Goal: Find specific fact: Find specific page/section

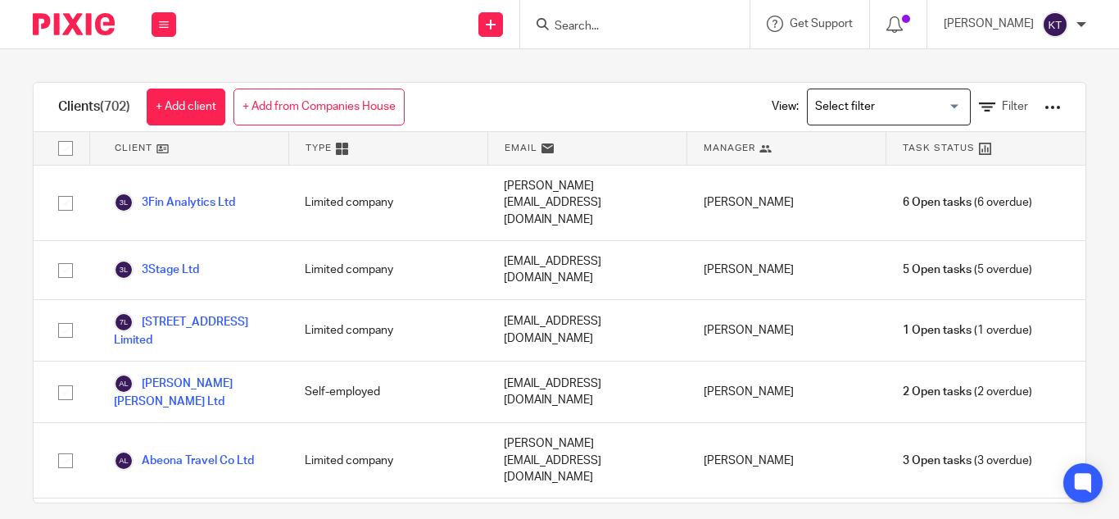
click at [579, 27] on input "Search" at bounding box center [626, 27] width 147 height 15
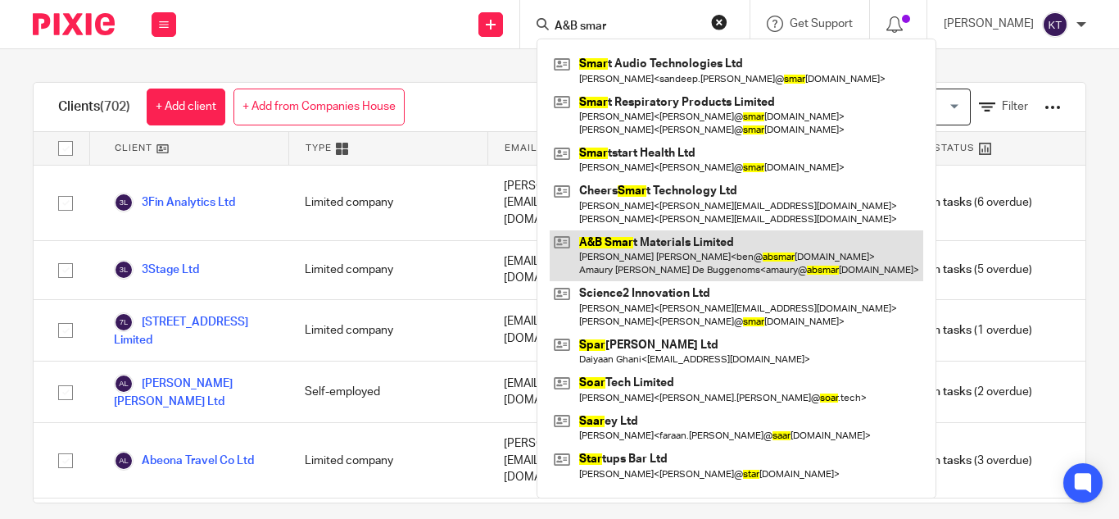
type input "A&B smar"
click at [660, 252] on link at bounding box center [737, 255] width 374 height 51
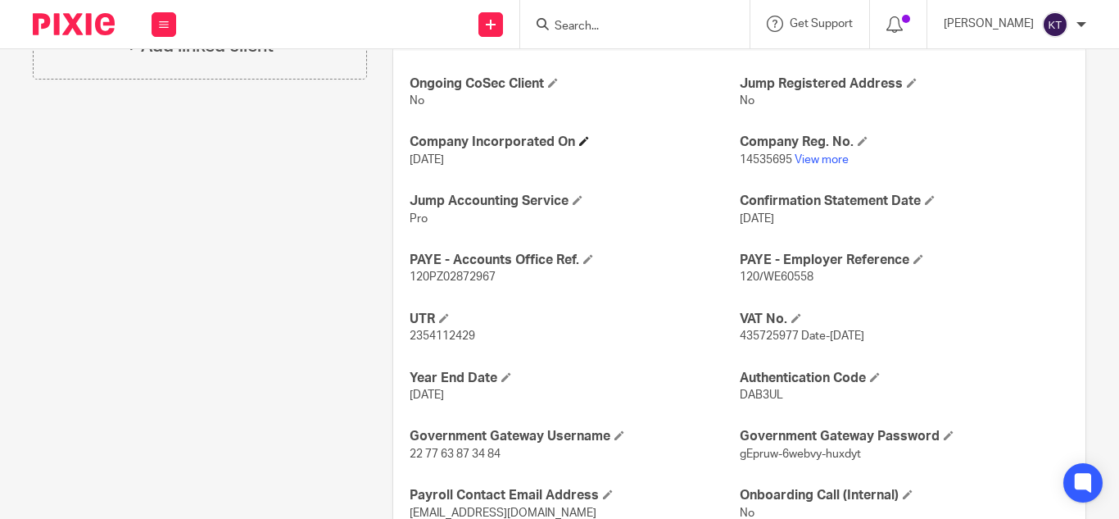
scroll to position [597, 0]
click at [438, 270] on p "120PZ02872967" at bounding box center [574, 278] width 329 height 16
click at [537, 324] on h4 "UTR" at bounding box center [574, 319] width 329 height 17
click at [788, 266] on h4 "PAYE - Employer Reference" at bounding box center [904, 260] width 329 height 17
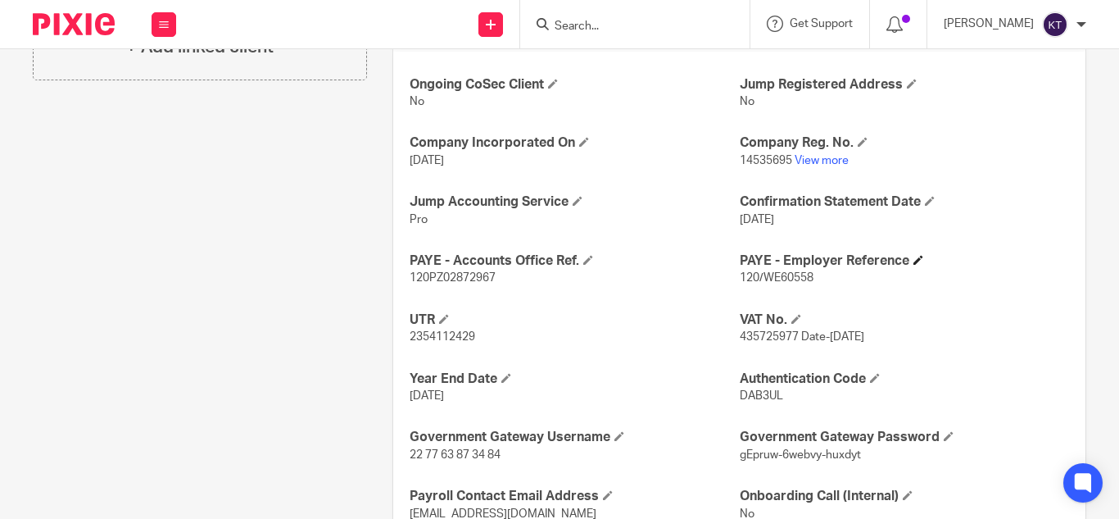
click at [788, 269] on h4 "PAYE - Employer Reference" at bounding box center [904, 260] width 329 height 17
click at [788, 270] on div "PAYE - Employer Reference 120/WE60558" at bounding box center [904, 269] width 329 height 34
click at [764, 279] on span "120/WE60558" at bounding box center [777, 277] width 74 height 11
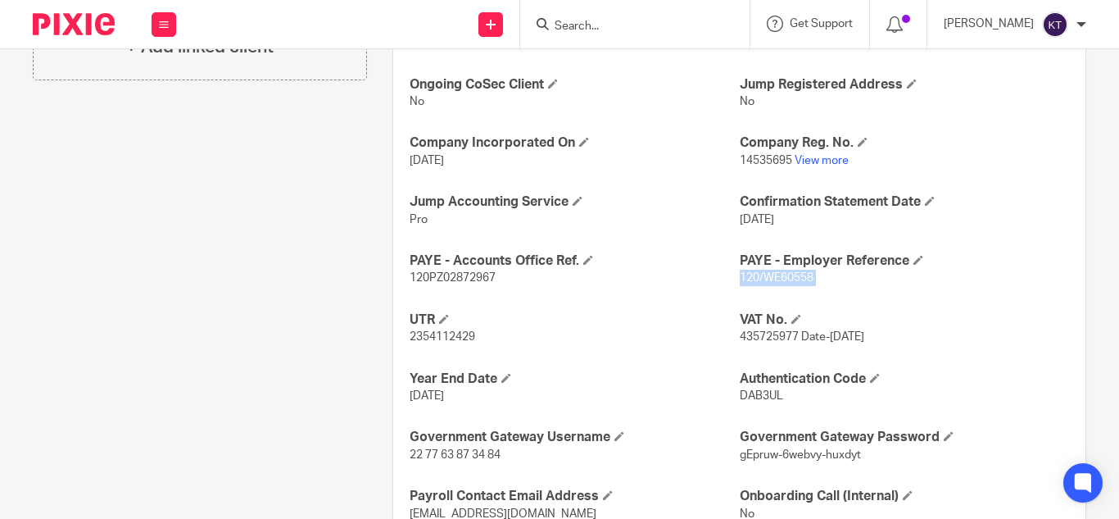
click at [764, 279] on span "120/WE60558" at bounding box center [777, 277] width 74 height 11
click at [459, 279] on span "120PZ02872967" at bounding box center [453, 277] width 86 height 11
click at [458, 279] on span "120PZ02872967" at bounding box center [453, 277] width 86 height 11
copy span "120PZ02872967"
click at [805, 160] on link "View more" at bounding box center [822, 160] width 54 height 11
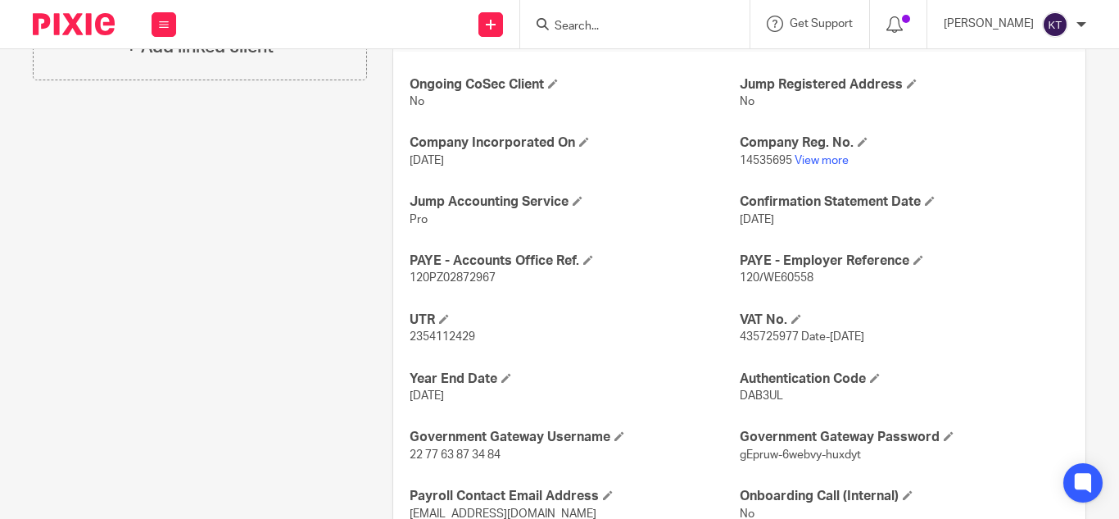
click at [624, 26] on input "Search" at bounding box center [626, 27] width 147 height 15
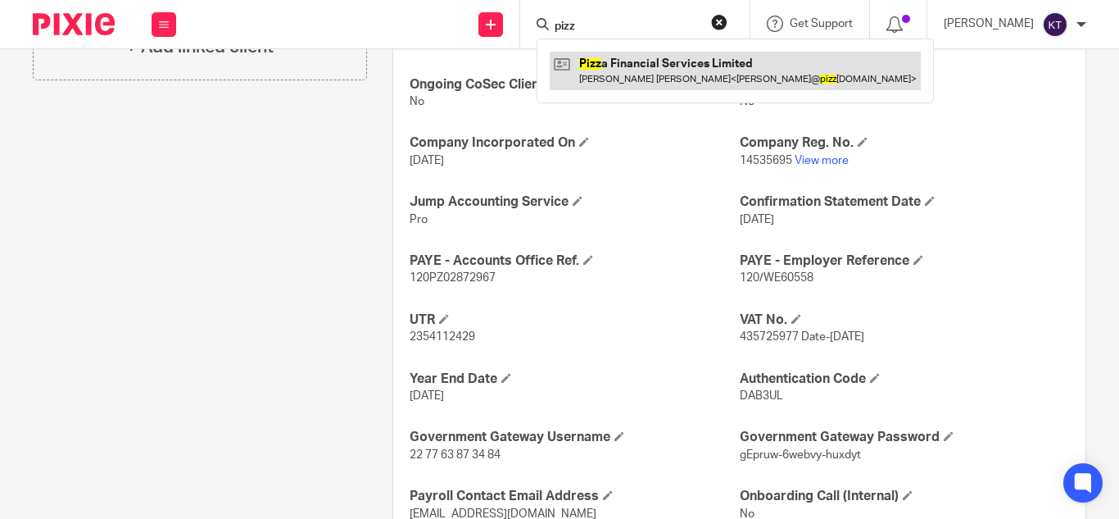
type input "pizz"
click at [650, 70] on link at bounding box center [735, 71] width 371 height 38
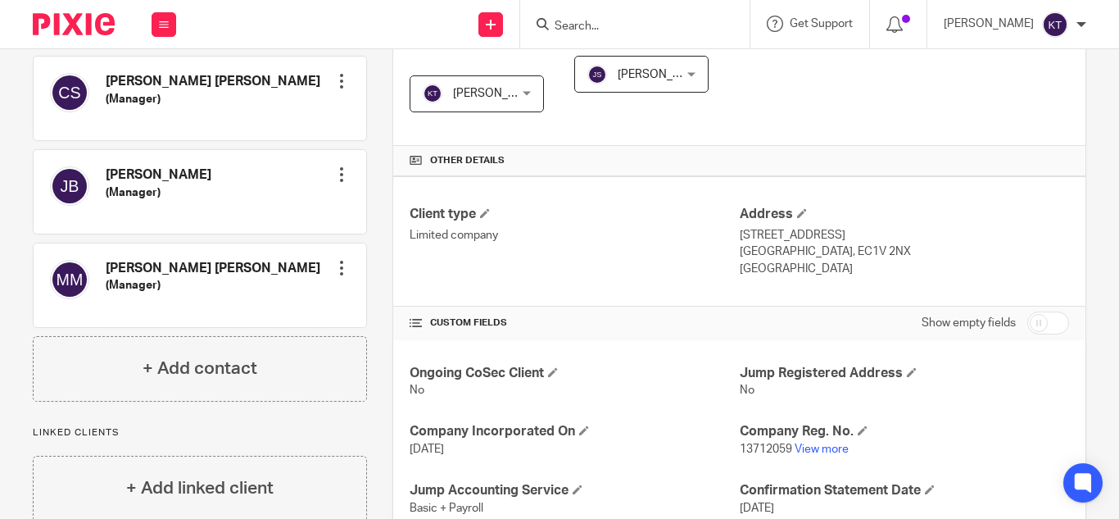
scroll to position [302, 0]
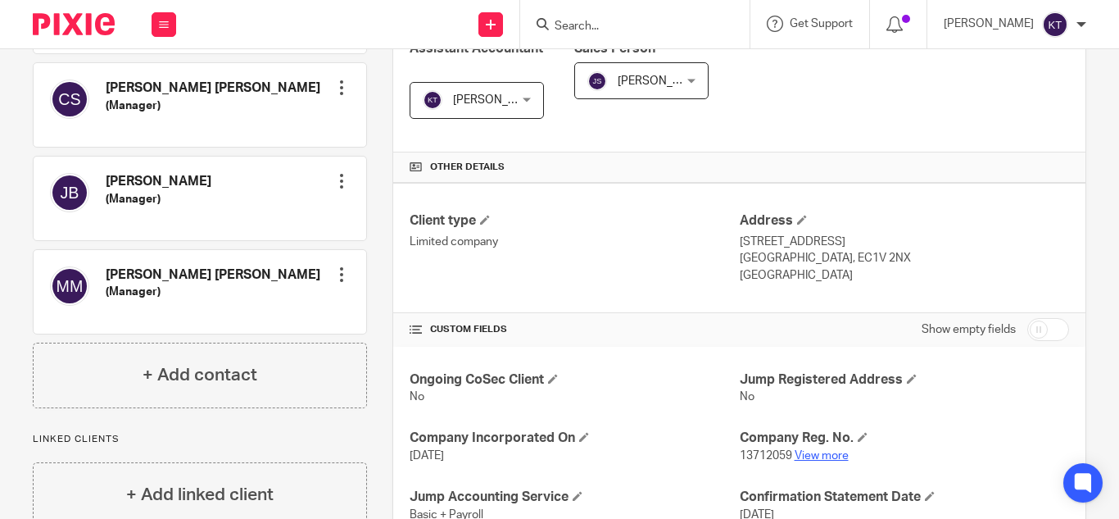
click at [807, 455] on link "View more" at bounding box center [822, 455] width 54 height 11
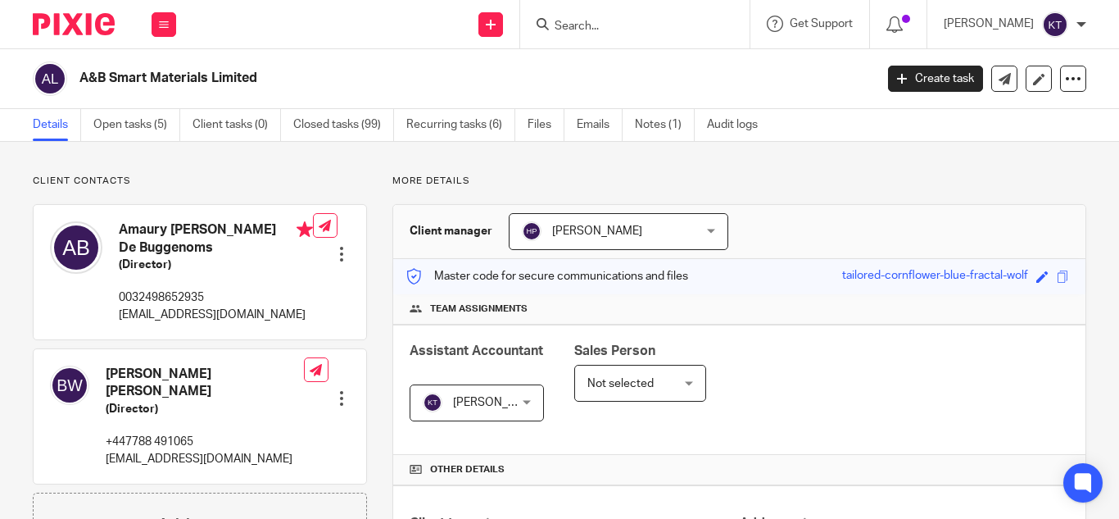
scroll to position [567, 0]
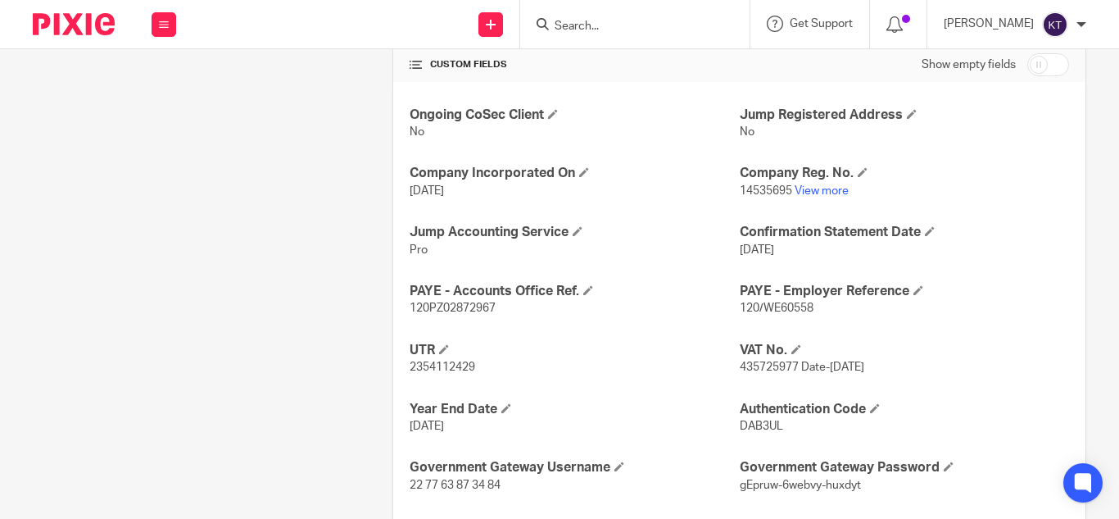
click at [762, 306] on span "120/WE60558" at bounding box center [777, 307] width 74 height 11
click at [741, 306] on span "120/WE60558" at bounding box center [777, 307] width 74 height 11
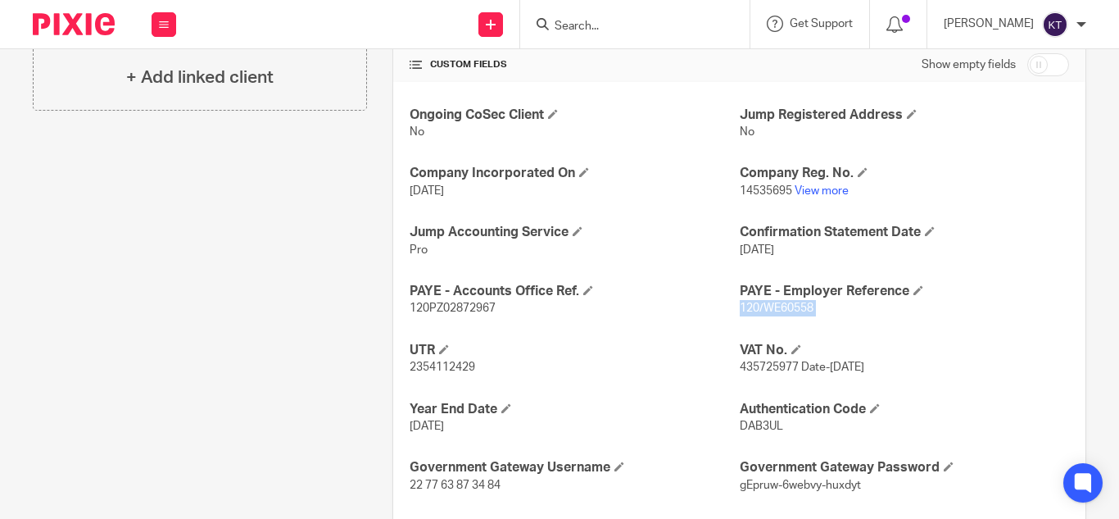
copy p "120/WE60558"
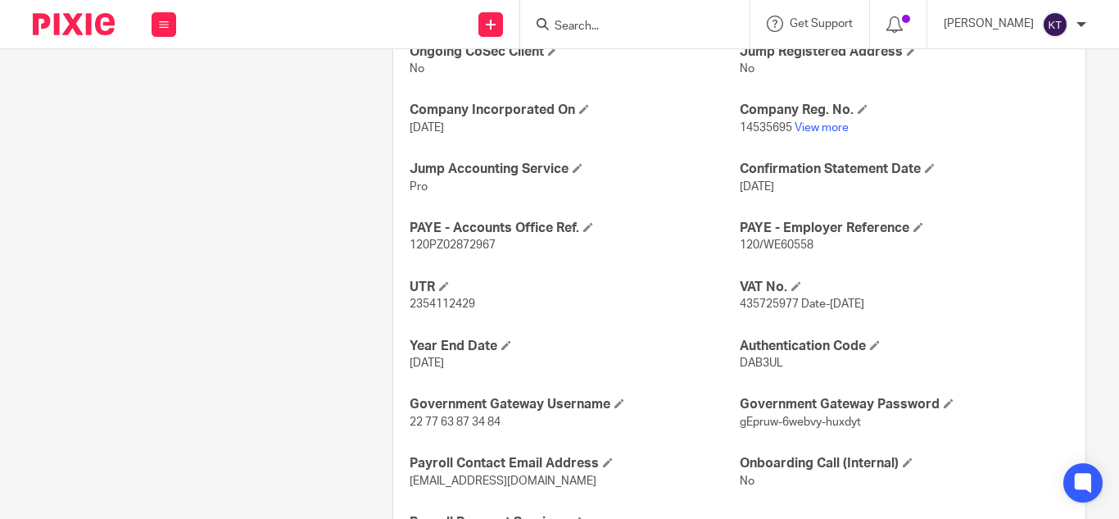
click at [589, 25] on input "Search" at bounding box center [626, 27] width 147 height 15
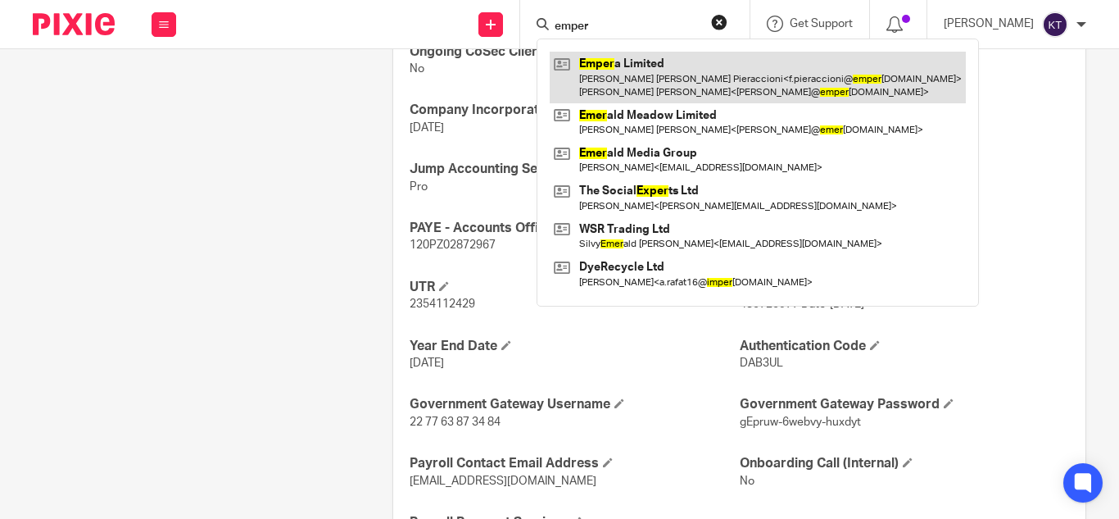
type input "emper"
click at [641, 70] on link at bounding box center [758, 77] width 416 height 51
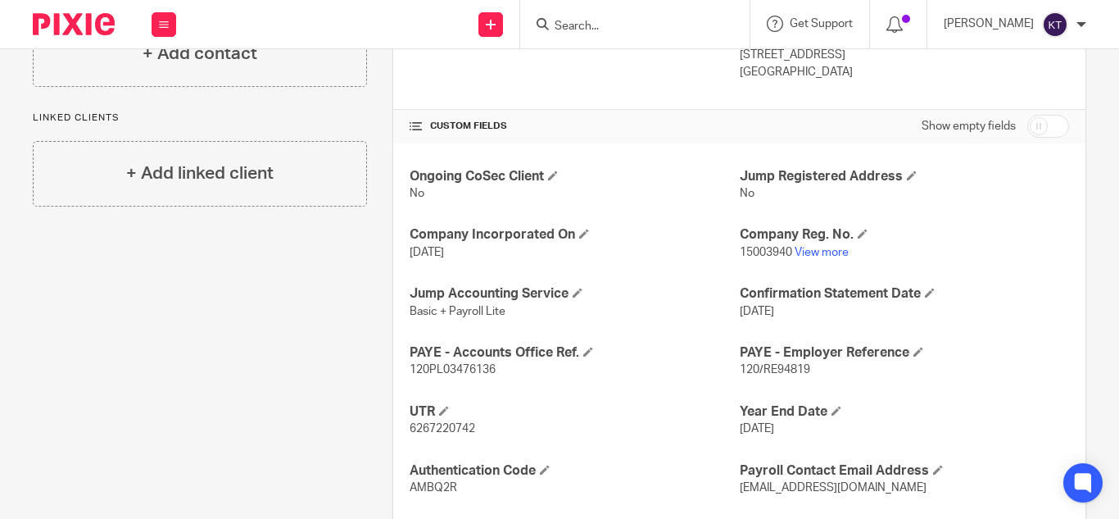
scroll to position [507, 0]
click at [781, 368] on span "120/RE94819" at bounding box center [775, 367] width 70 height 11
drag, startPoint x: 737, startPoint y: 370, endPoint x: 798, endPoint y: 375, distance: 61.7
click at [798, 375] on p "120/RE94819" at bounding box center [904, 368] width 329 height 16
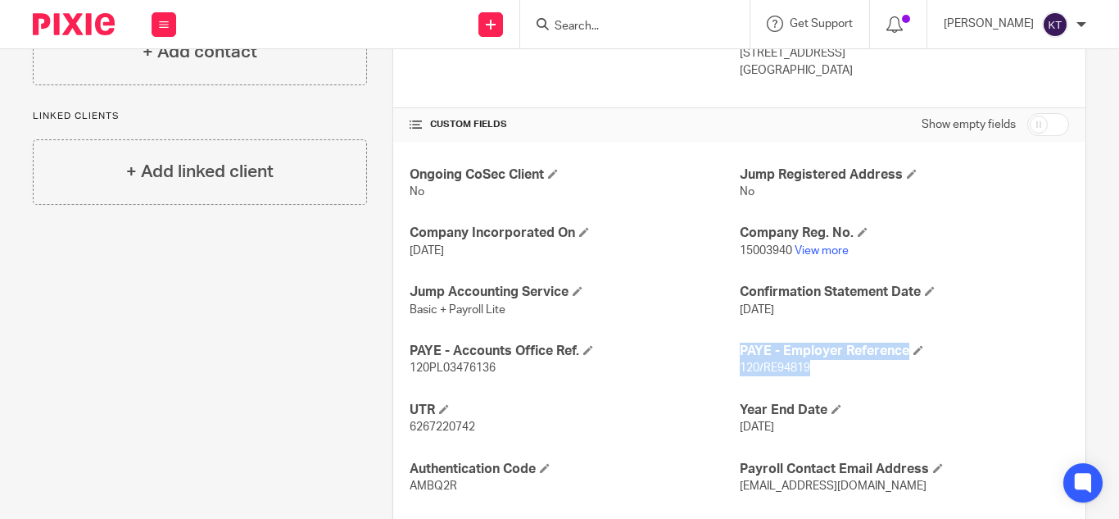
drag, startPoint x: 728, startPoint y: 372, endPoint x: 815, endPoint y: 370, distance: 86.9
click at [815, 370] on div "Ongoing CoSec Client No Jump Registered Address No Company Incorporated On [DAT…" at bounding box center [739, 360] width 692 height 437
click at [661, 398] on div "Ongoing CoSec Client No Jump Registered Address No Company Incorporated On [DAT…" at bounding box center [739, 360] width 692 height 437
drag, startPoint x: 728, startPoint y: 372, endPoint x: 788, endPoint y: 370, distance: 59.8
click at [788, 370] on div "Ongoing CoSec Client No Jump Registered Address No Company Incorporated On [DAT…" at bounding box center [739, 360] width 692 height 437
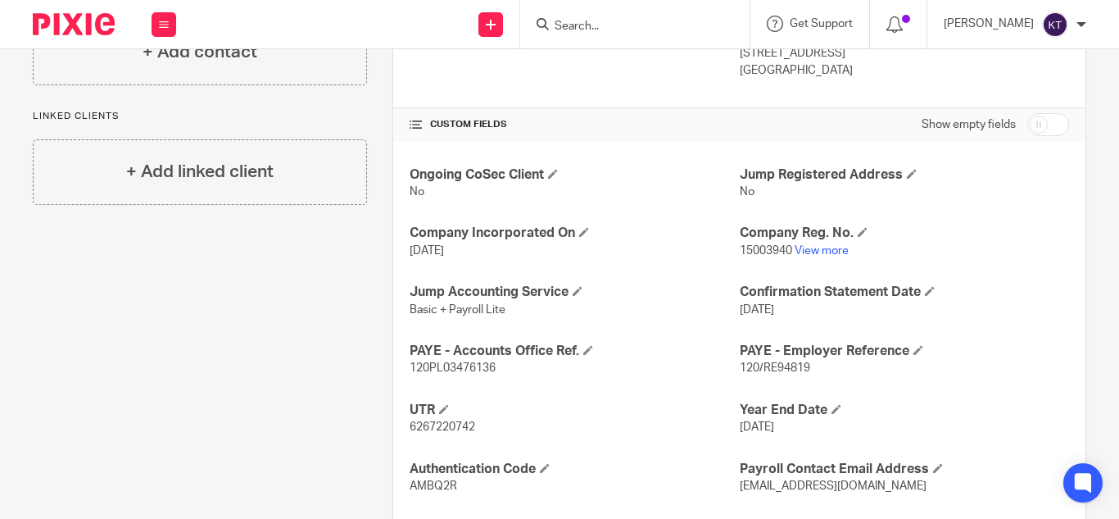
click at [664, 395] on div "Ongoing CoSec Client No Jump Registered Address No Company Incorporated On [DAT…" at bounding box center [739, 360] width 692 height 437
click at [741, 374] on p "120/RE94819" at bounding box center [904, 368] width 329 height 16
click at [744, 367] on span "120/RE94819" at bounding box center [775, 367] width 70 height 11
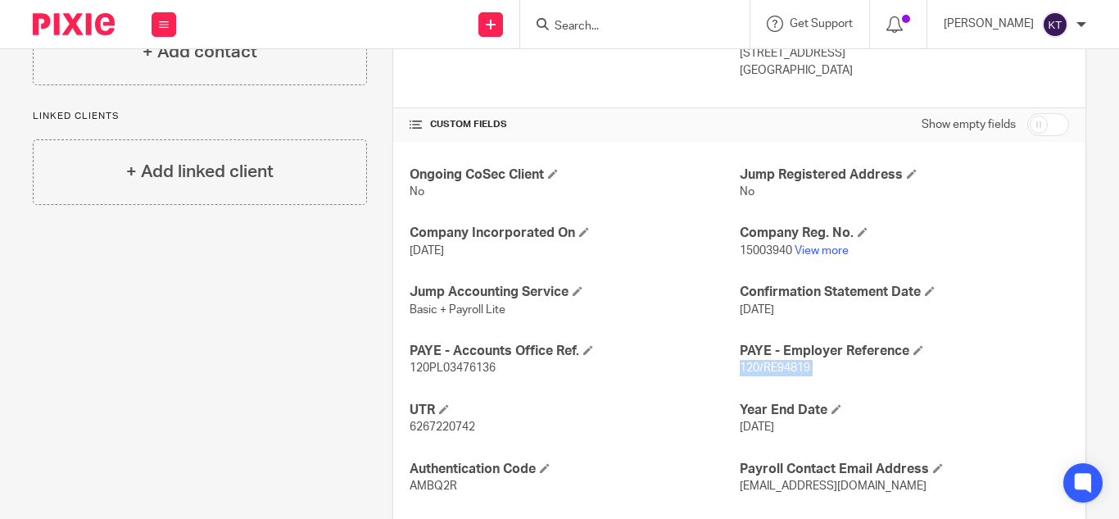
click at [744, 367] on span "120/RE94819" at bounding box center [775, 367] width 70 height 11
copy p "120/RE94819"
click at [480, 369] on span "120PL03476136" at bounding box center [453, 367] width 86 height 11
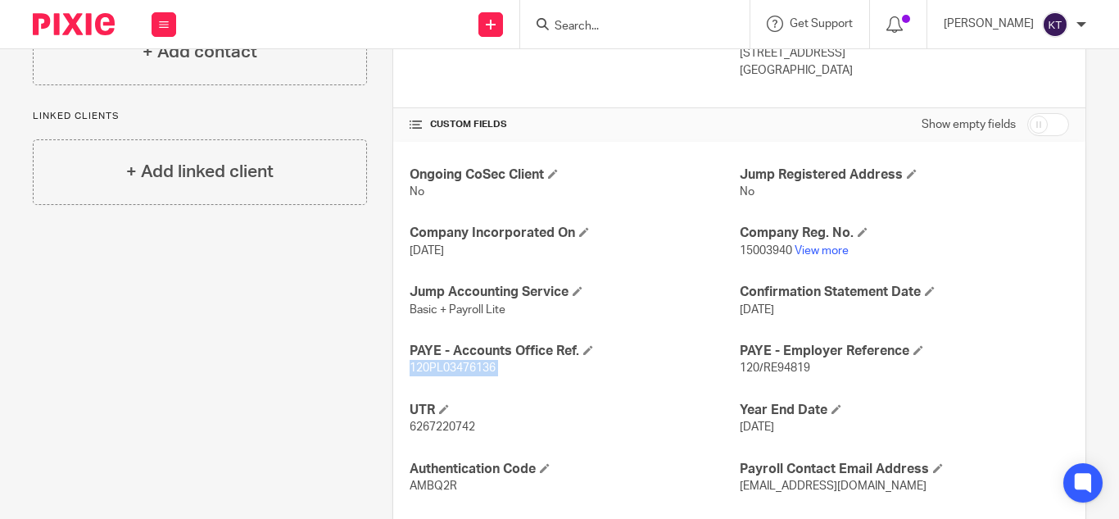
copy p "120PL03476136"
click at [594, 30] on input "Search" at bounding box center [626, 27] width 147 height 15
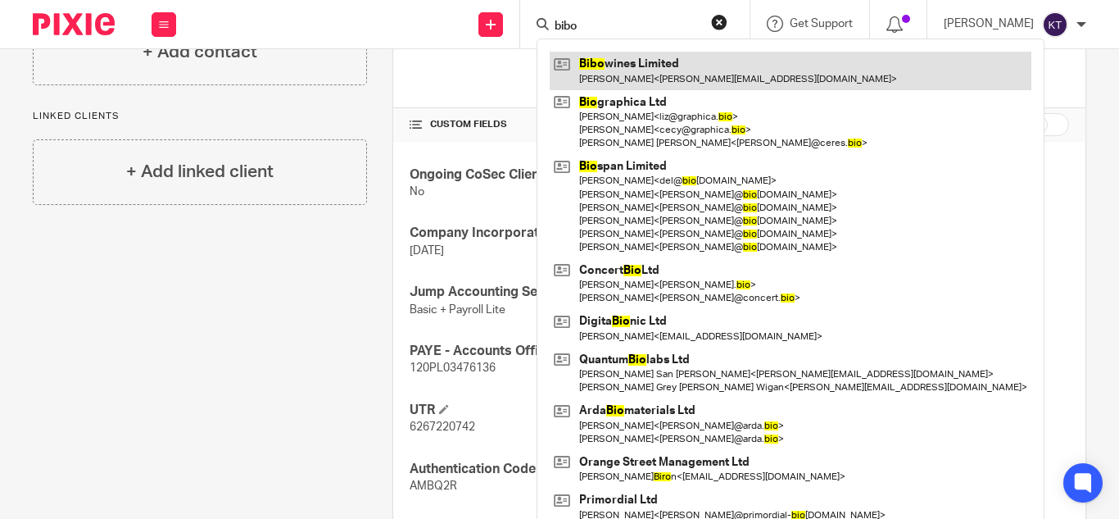
type input "bibo"
click at [680, 79] on link at bounding box center [791, 71] width 482 height 38
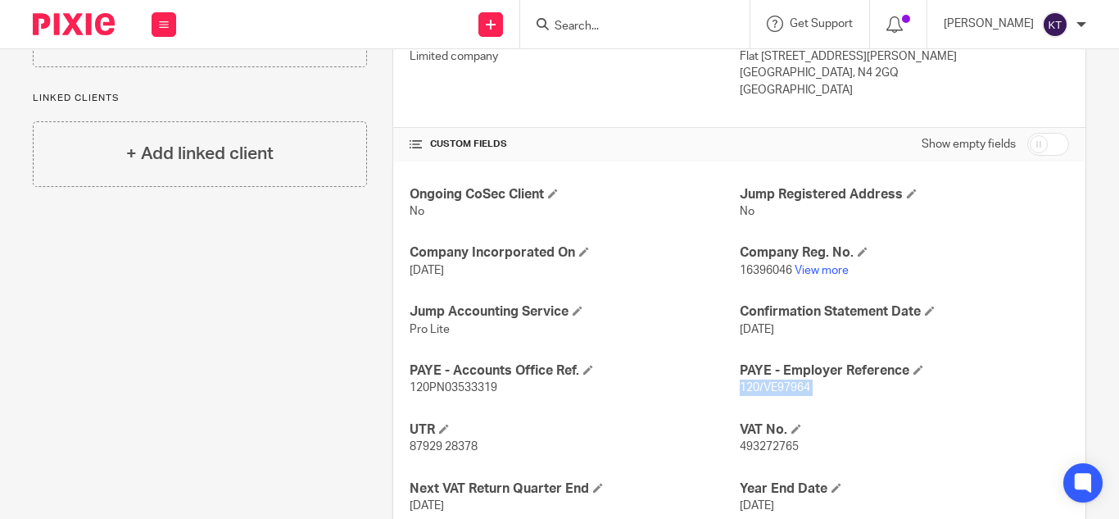
scroll to position [659, 0]
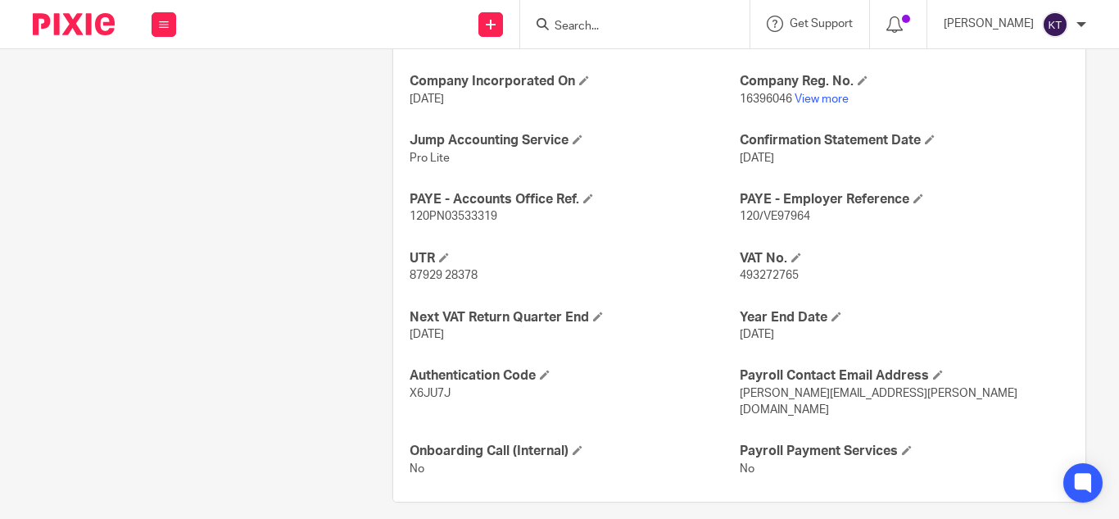
click at [453, 216] on span "120PN03533319" at bounding box center [454, 216] width 88 height 11
click at [453, 215] on span "120PN03533319" at bounding box center [454, 216] width 88 height 11
copy span "120PN03533319"
click at [586, 26] on input "Search" at bounding box center [626, 27] width 147 height 15
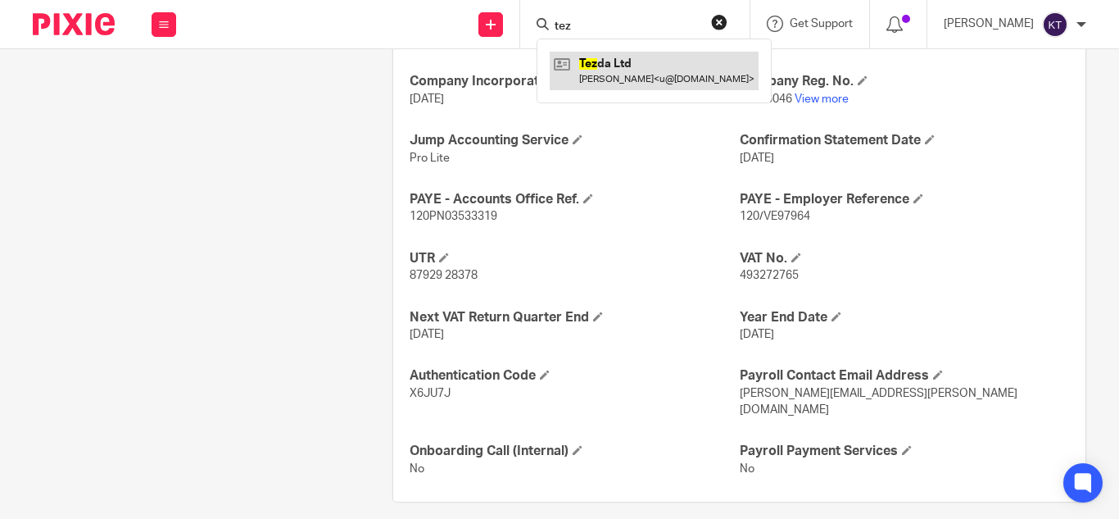
type input "tez"
click at [619, 64] on link at bounding box center [654, 71] width 209 height 38
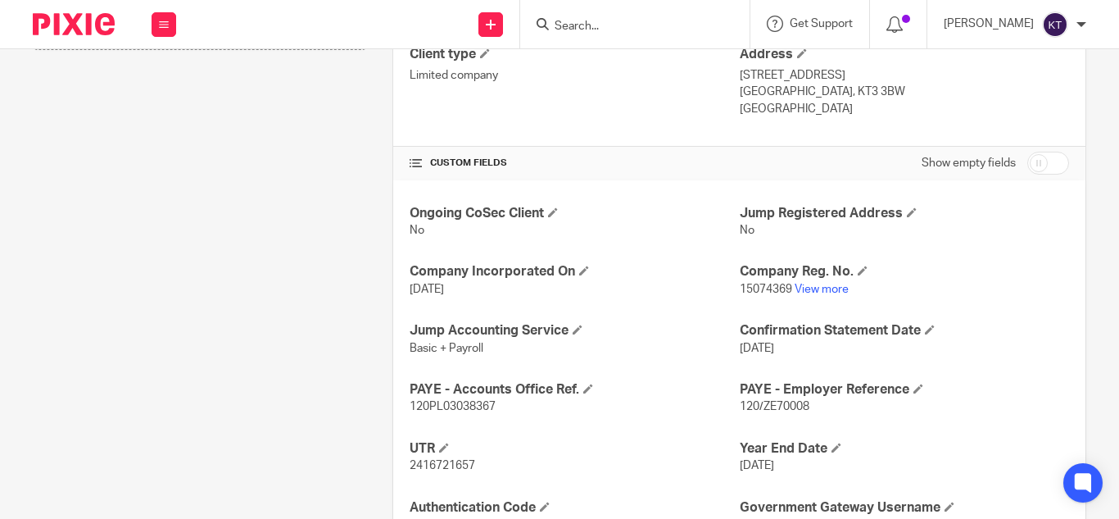
scroll to position [469, 0]
click at [755, 401] on span "120/ZE70008" at bounding box center [775, 405] width 70 height 11
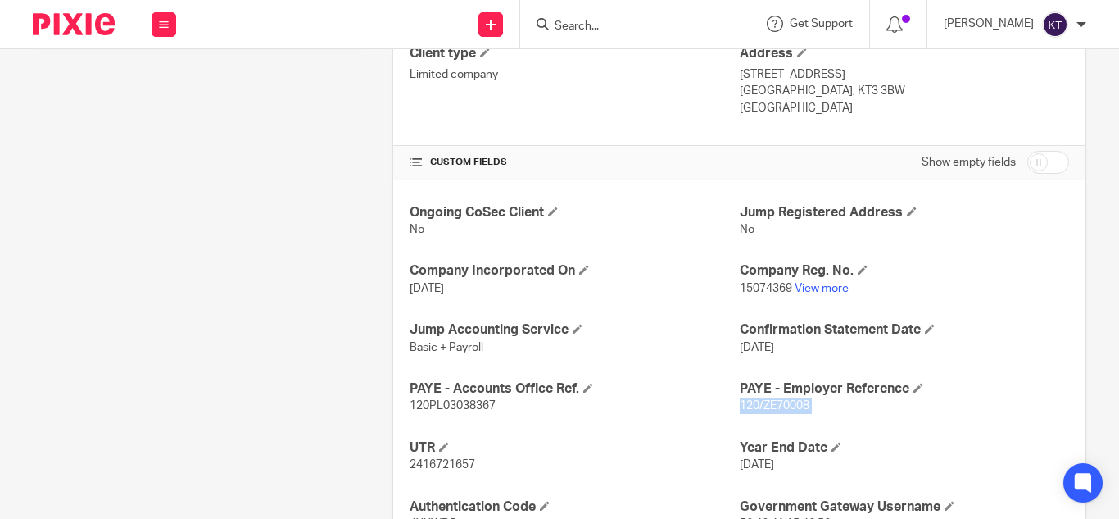
click at [755, 401] on span "120/ZE70008" at bounding box center [775, 405] width 70 height 11
click at [443, 409] on span "120PL03038367" at bounding box center [453, 405] width 86 height 11
copy span "120PL03038367"
click at [589, 21] on input "Search" at bounding box center [626, 27] width 147 height 15
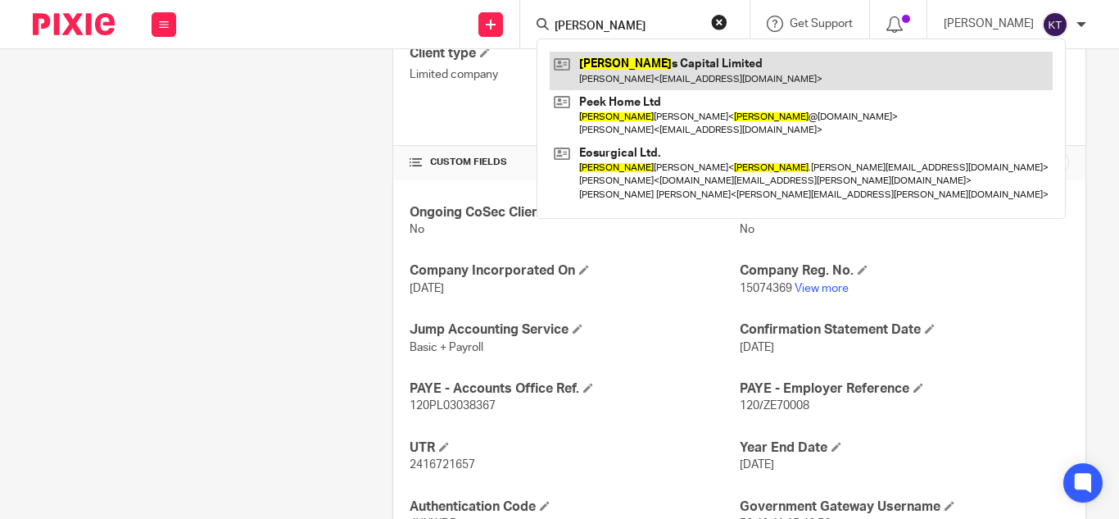
type input "rowland"
click at [660, 81] on link at bounding box center [801, 71] width 503 height 38
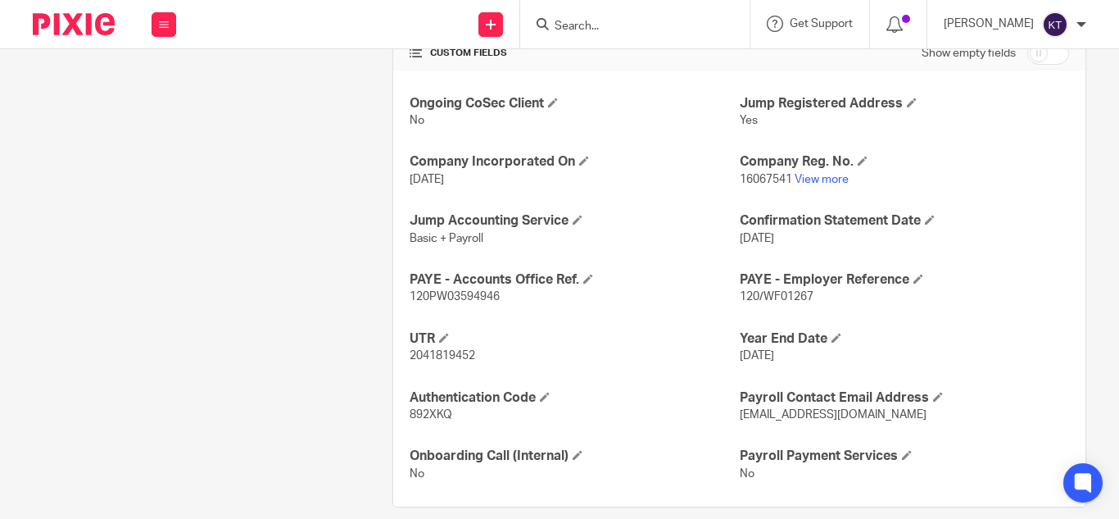
scroll to position [586, 0]
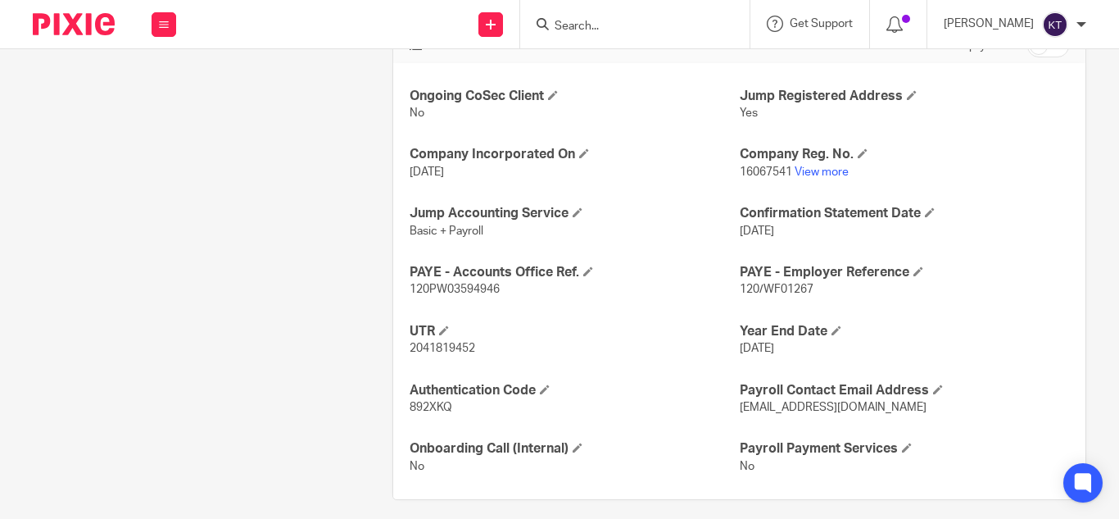
click at [754, 287] on span "120/WF01267" at bounding box center [777, 288] width 74 height 11
click at [744, 289] on span "120/WF01267" at bounding box center [777, 288] width 74 height 11
copy p "120/WF01267"
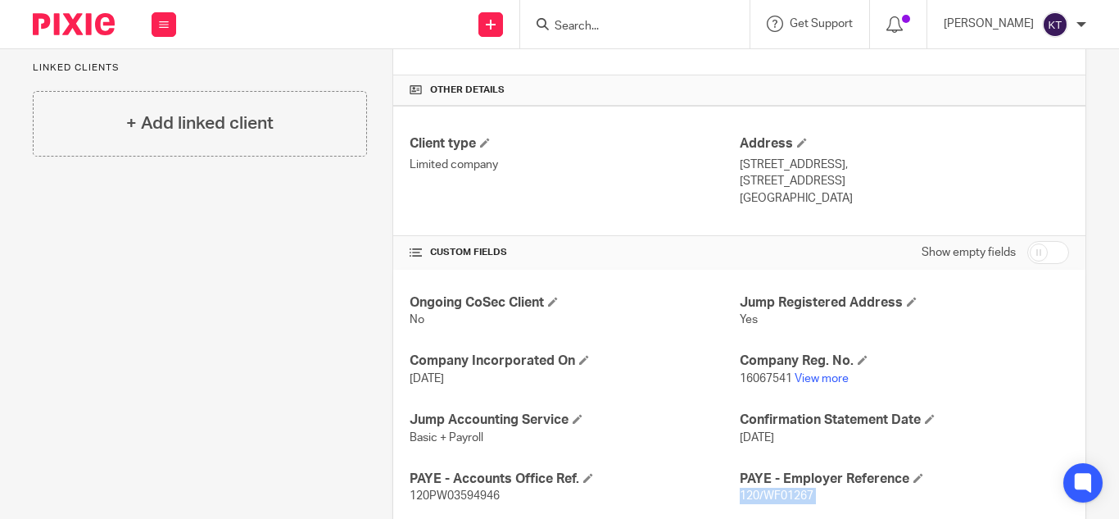
scroll to position [383, 0]
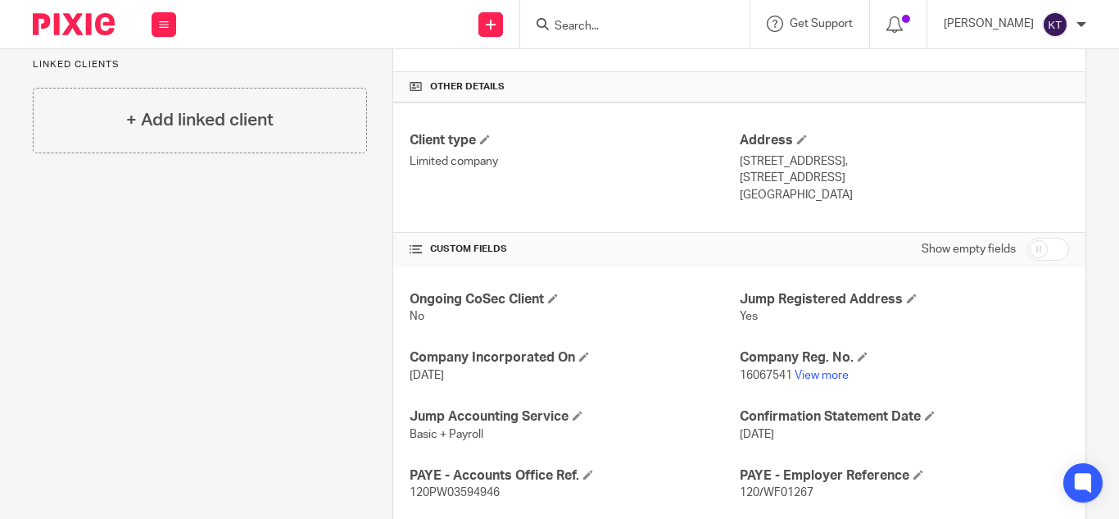
click at [449, 497] on span "120PW03594946" at bounding box center [455, 492] width 90 height 11
copy span "120PW03594946"
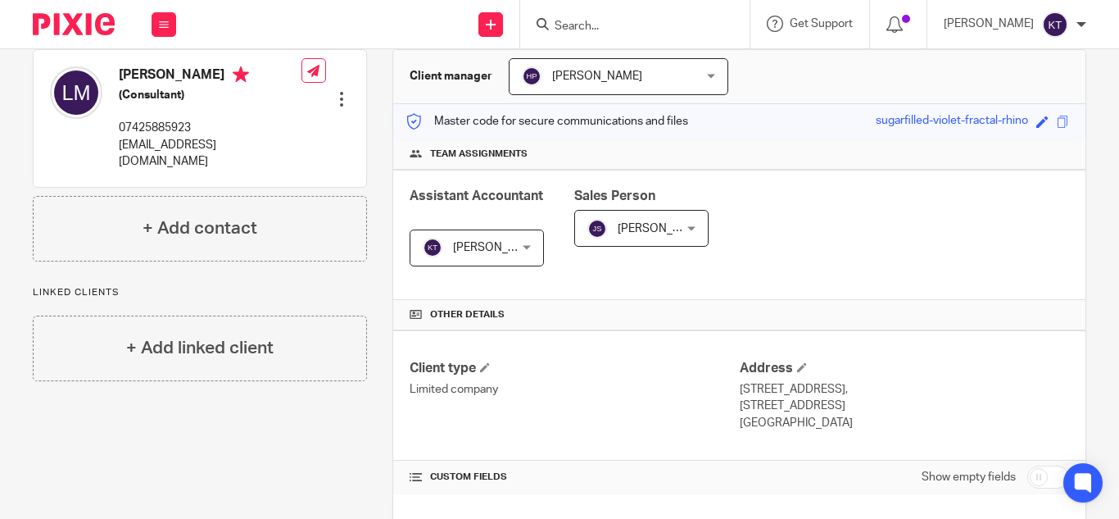
scroll to position [134, 0]
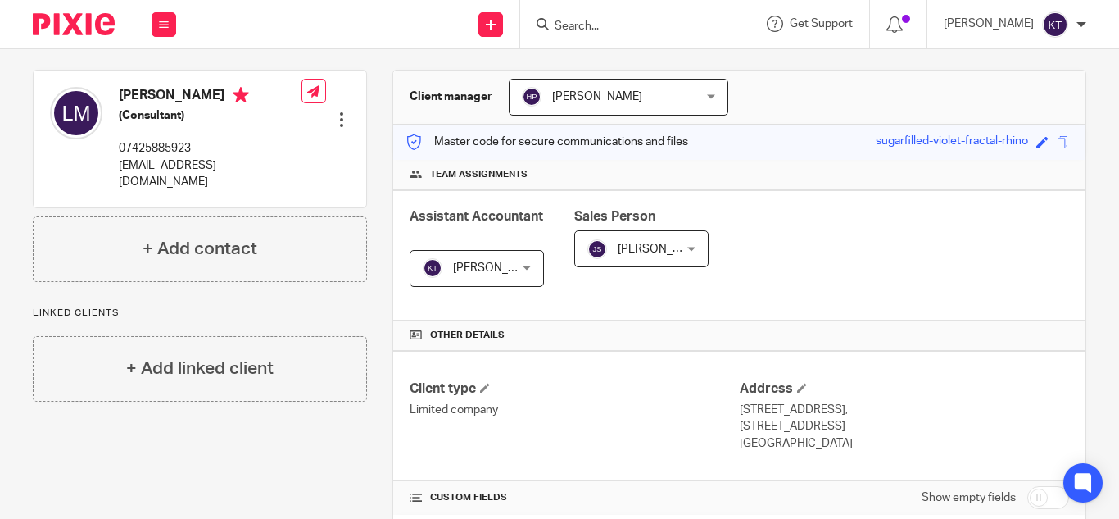
click at [595, 26] on input "Search" at bounding box center [626, 27] width 147 height 15
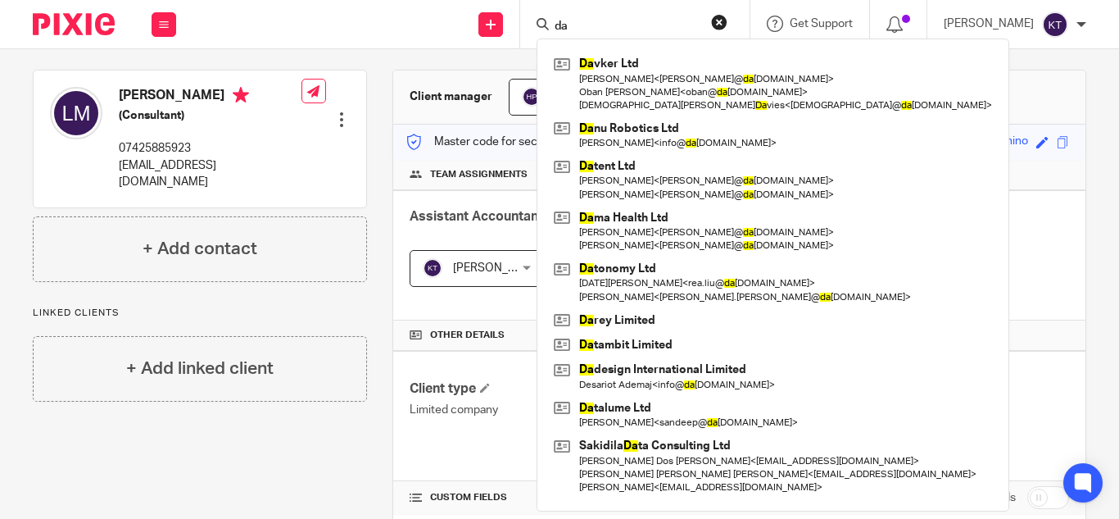
type input "da"
click at [376, 62] on div "More details Client manager [PERSON_NAME] [PERSON_NAME] A Abinandhana P.K [PERS…" at bounding box center [726, 495] width 719 height 911
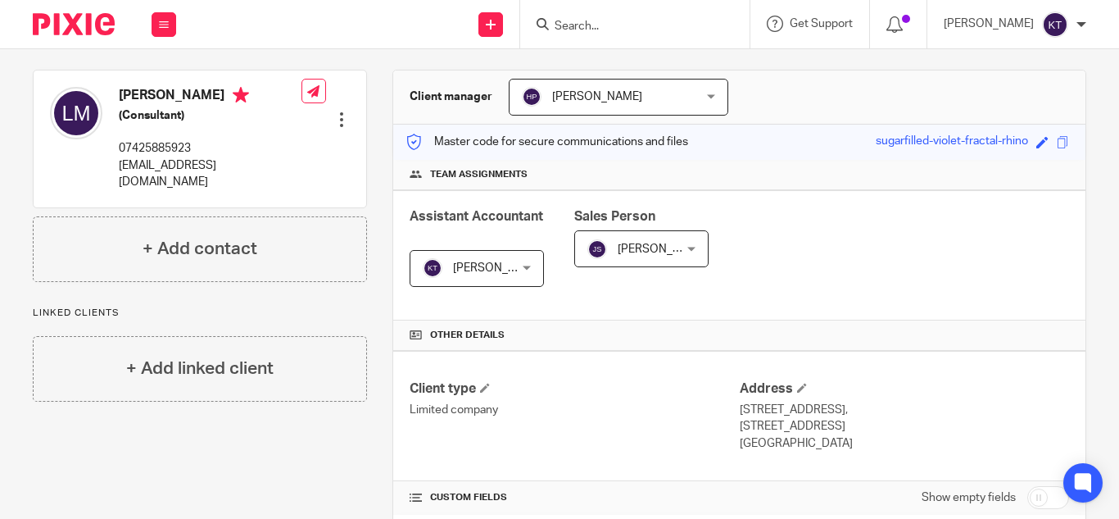
click at [374, 66] on div "More details Client manager [PERSON_NAME] [PERSON_NAME] A Abinandhana P.K [PERS…" at bounding box center [726, 495] width 719 height 911
click at [583, 39] on div at bounding box center [634, 24] width 229 height 48
click at [589, 20] on input "Search" at bounding box center [626, 27] width 147 height 15
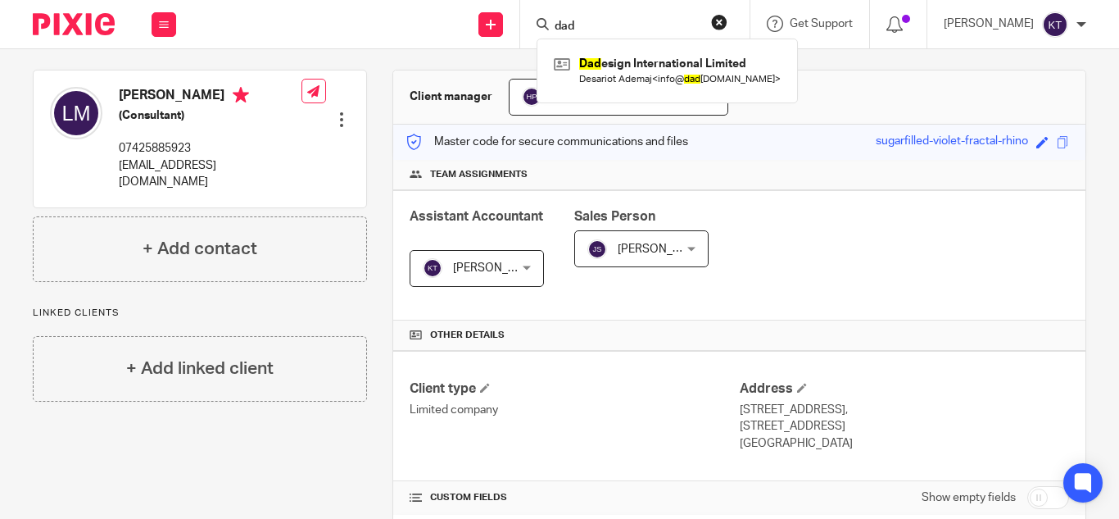
type input "dad"
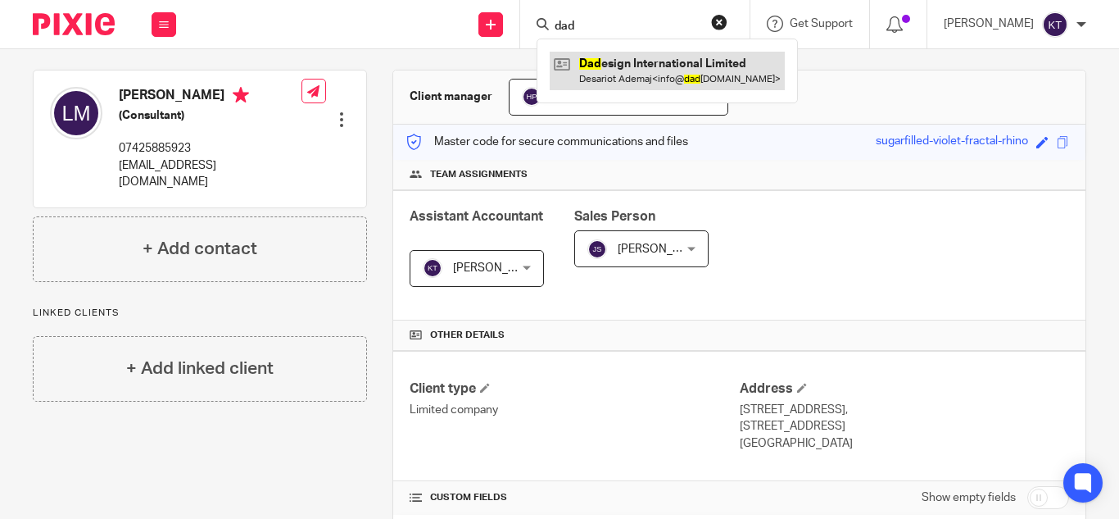
click at [669, 77] on link at bounding box center [667, 71] width 235 height 38
